Goal: Check status: Check status

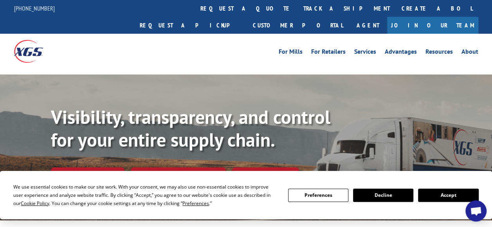
click at [470, 201] on div "We use essential cookies to make our site work. With your consent, we may also …" at bounding box center [245, 195] width 465 height 25
click at [457, 190] on button "Accept" at bounding box center [448, 194] width 60 height 13
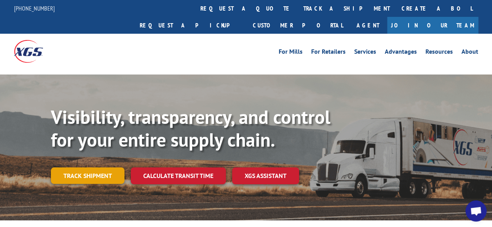
click at [74, 167] on link "Track shipment" at bounding box center [88, 175] width 74 height 16
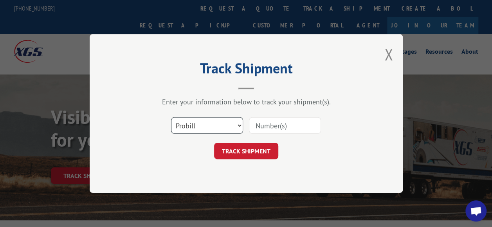
click at [228, 125] on select "Select category... Probill BOL PO" at bounding box center [207, 125] width 72 height 16
select select "po"
click at [171, 117] on select "Select category... Probill BOL PO" at bounding box center [207, 125] width 72 height 16
click at [283, 125] on input at bounding box center [285, 125] width 72 height 16
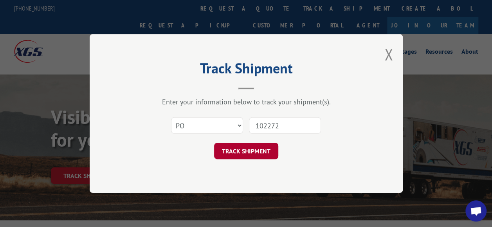
type input "102272"
click at [266, 150] on button "TRACK SHIPMENT" at bounding box center [246, 151] width 64 height 16
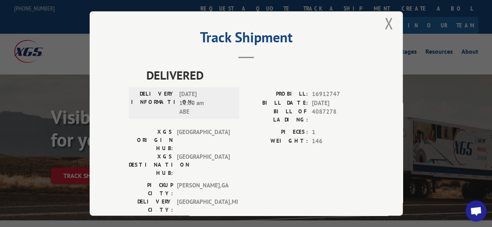
scroll to position [15, 0]
